Goal: Task Accomplishment & Management: Manage account settings

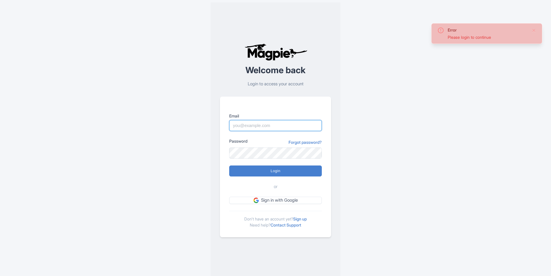
type input "frontdesk@venicecitytours.it"
click at [340, 147] on div "Welcome back Login to access your account Email frontdesk@venicecitytours.it Pa…" at bounding box center [276, 140] width 130 height 276
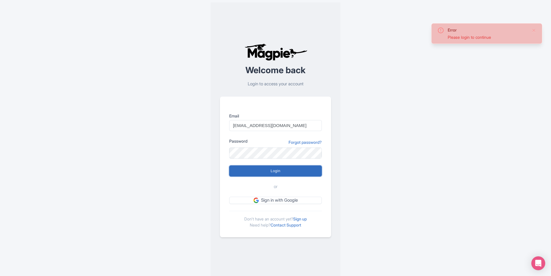
click at [303, 169] on input "Login" at bounding box center [275, 171] width 93 height 11
type input "Logging in..."
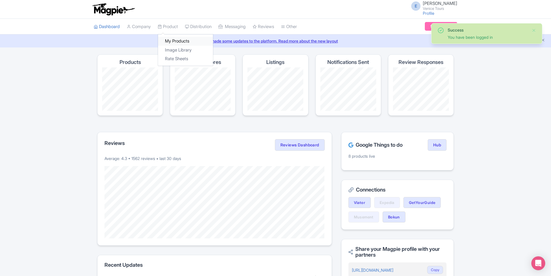
click at [175, 42] on link "My Products" at bounding box center [185, 41] width 55 height 9
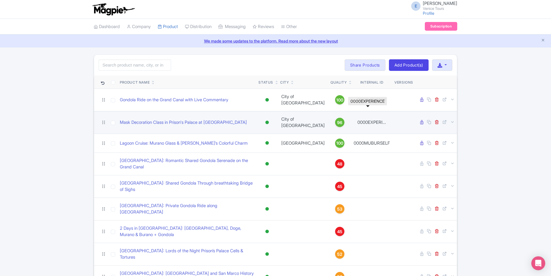
scroll to position [29, 0]
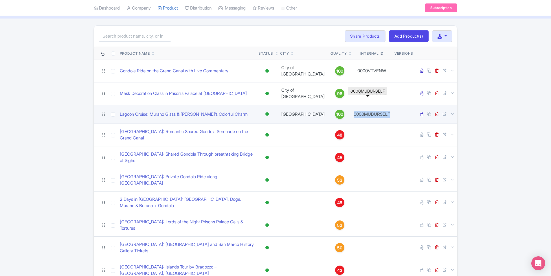
drag, startPoint x: 347, startPoint y: 109, endPoint x: 388, endPoint y: 107, distance: 41.7
click at [388, 107] on td "0000MUBURSELF" at bounding box center [371, 114] width 41 height 19
drag, startPoint x: 388, startPoint y: 107, endPoint x: 383, endPoint y: 110, distance: 6.0
click at [383, 110] on td "0000MUBURSELF" at bounding box center [371, 114] width 41 height 19
drag, startPoint x: 353, startPoint y: 102, endPoint x: 376, endPoint y: 104, distance: 22.6
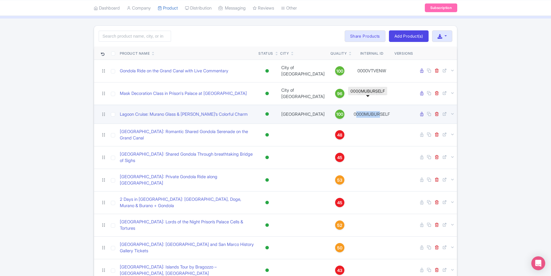
click at [376, 105] on td "0000MUBURSELF" at bounding box center [371, 114] width 41 height 19
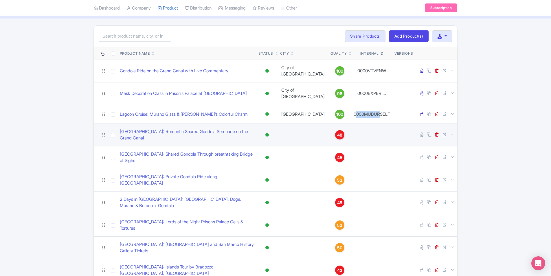
drag, startPoint x: 376, startPoint y: 104, endPoint x: 382, endPoint y: 117, distance: 14.4
click at [378, 114] on td "0000MUBURSELF" at bounding box center [371, 114] width 41 height 19
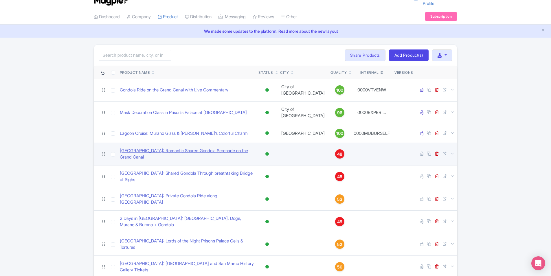
scroll to position [0, 0]
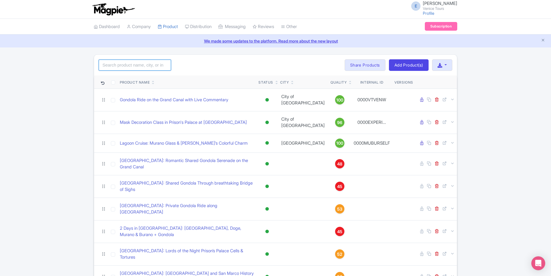
drag, startPoint x: 122, startPoint y: 69, endPoint x: 125, endPoint y: 68, distance: 3.5
click at [122, 69] on input "search" at bounding box center [135, 65] width 72 height 11
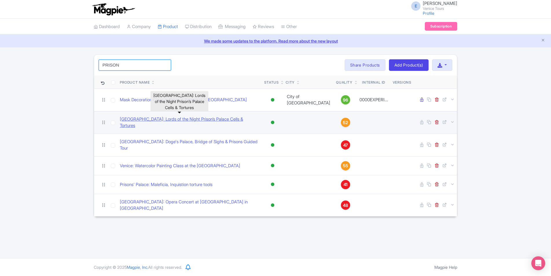
type input "PRISON"
click at [204, 116] on link "[GEOGRAPHIC_DATA]: Lords of the Night Prison’s Palace Cells & Tortures" at bounding box center [190, 122] width 140 height 13
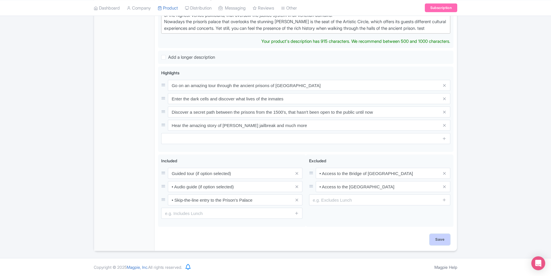
scroll to position [219, 0]
click at [448, 243] on input "Save" at bounding box center [440, 239] width 20 height 11
type input "Saving..."
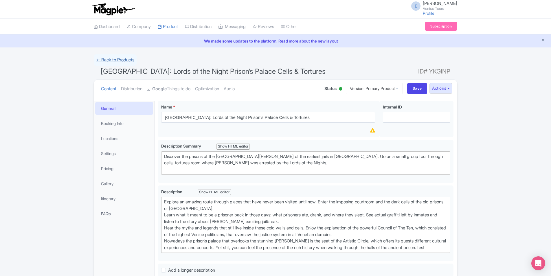
click at [130, 60] on link "← Back to Products" at bounding box center [115, 59] width 43 height 11
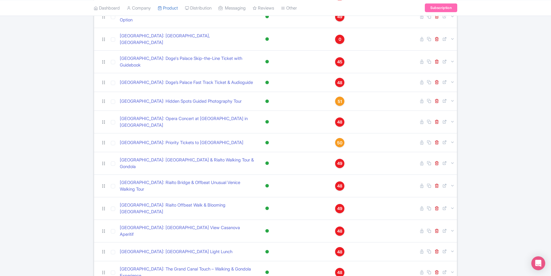
scroll to position [782, 0]
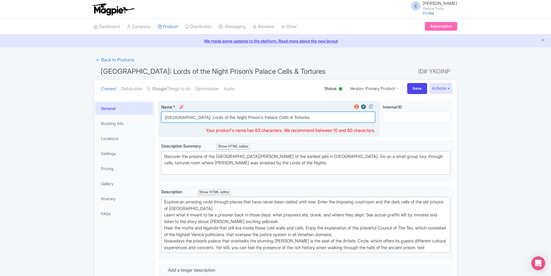
drag, startPoint x: 215, startPoint y: 117, endPoint x: 181, endPoint y: 119, distance: 33.6
click at [181, 119] on input "[GEOGRAPHIC_DATA]: Lords of the Night Prison’s Palace Cells & Tortures" at bounding box center [268, 117] width 214 height 11
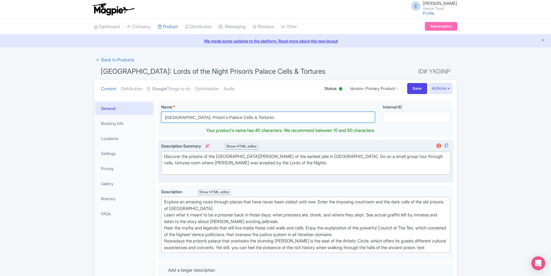
type input "[GEOGRAPHIC_DATA]: Prison’s Palace Cells & Tortures"
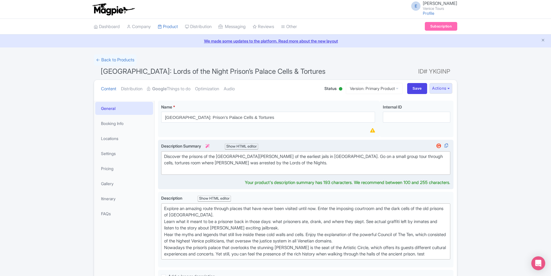
click at [304, 161] on div "Discover the prisons of the [GEOGRAPHIC_DATA][PERSON_NAME] of the earliest jail…" at bounding box center [305, 163] width 283 height 20
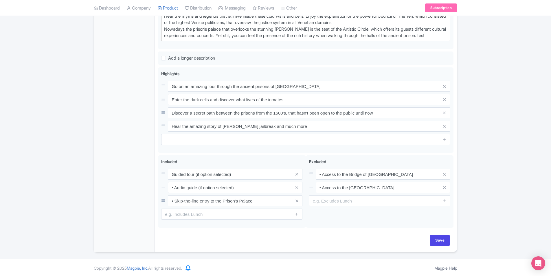
scroll to position [226, 0]
click at [435, 241] on input "Save" at bounding box center [440, 239] width 20 height 11
type input "Saving..."
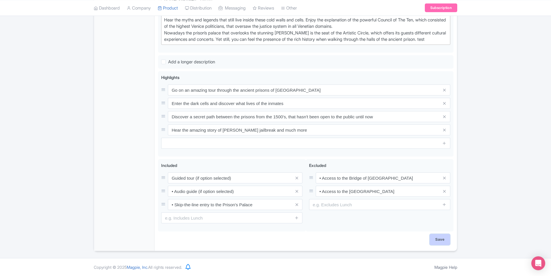
scroll to position [208, 0]
click at [441, 238] on input "Save" at bounding box center [440, 239] width 20 height 11
type input "Saving..."
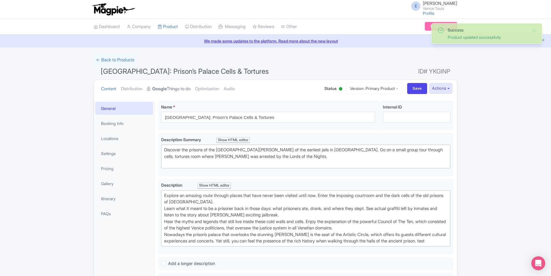
click at [167, 89] on strong "Google" at bounding box center [159, 89] width 14 height 7
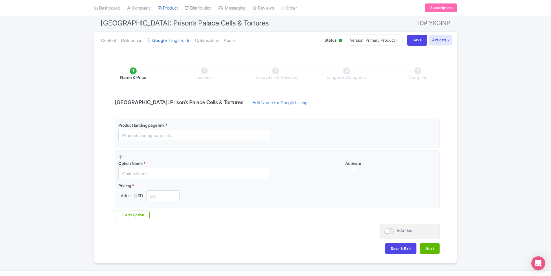
scroll to position [61, 0]
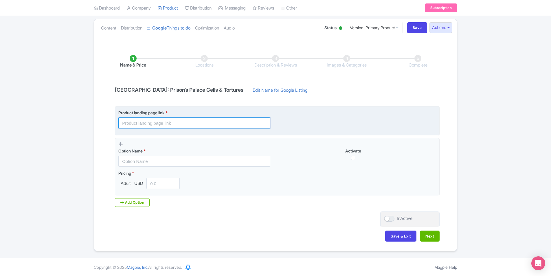
click at [198, 124] on input "text" at bounding box center [194, 123] width 152 height 11
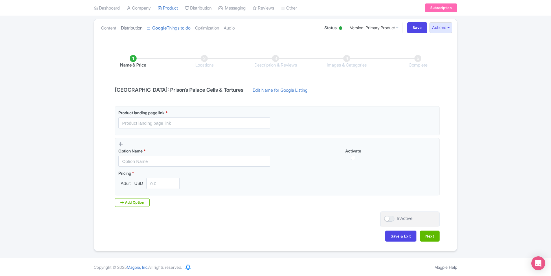
click at [130, 30] on link "Distribution" at bounding box center [131, 28] width 21 height 18
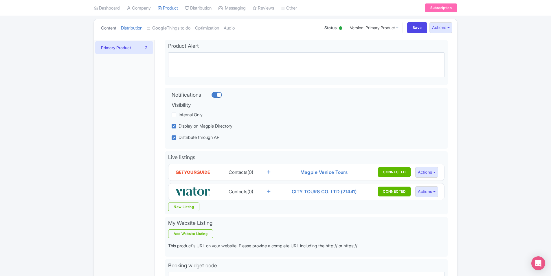
click at [114, 31] on link "Content" at bounding box center [108, 28] width 15 height 18
